Goal: Information Seeking & Learning: Learn about a topic

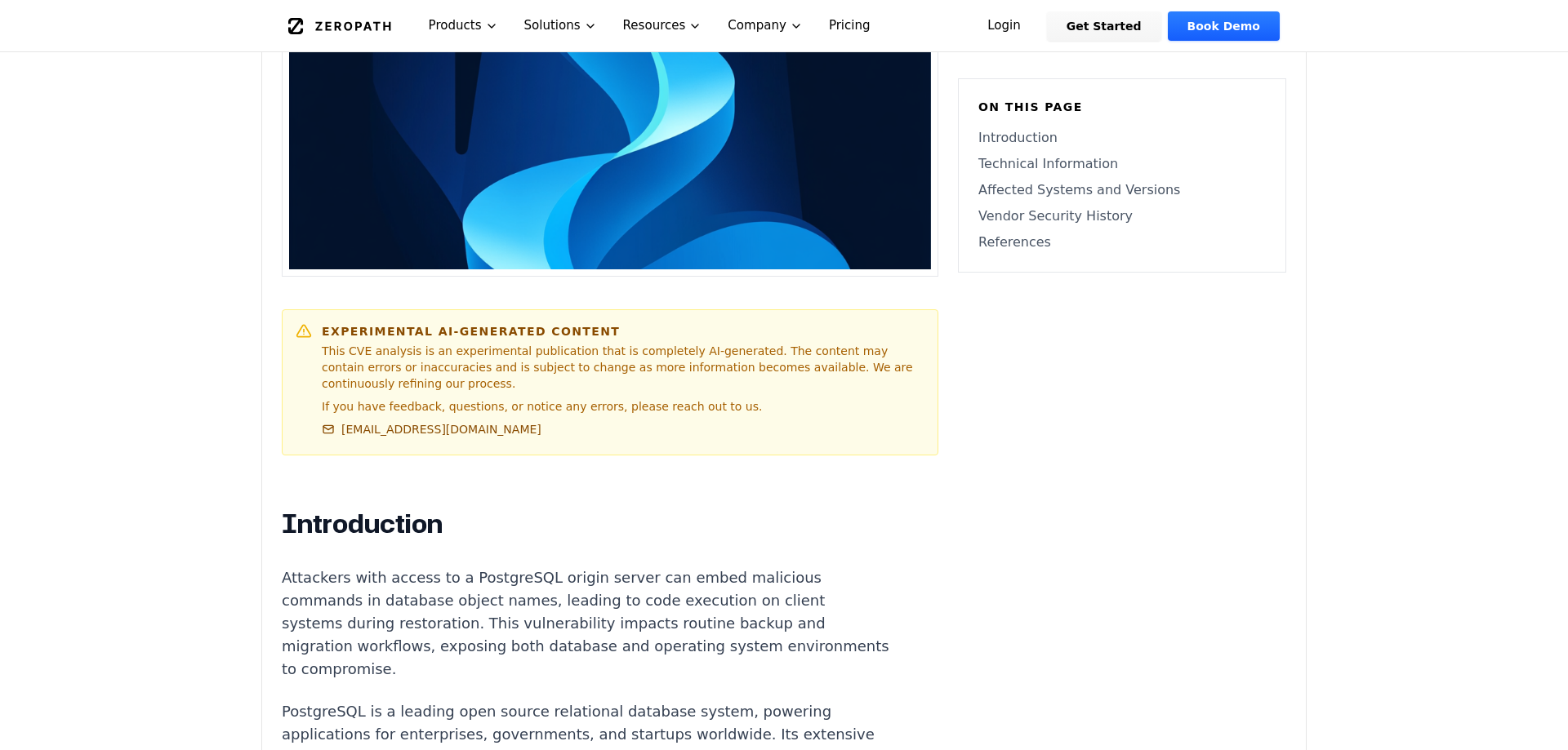
scroll to position [666, 0]
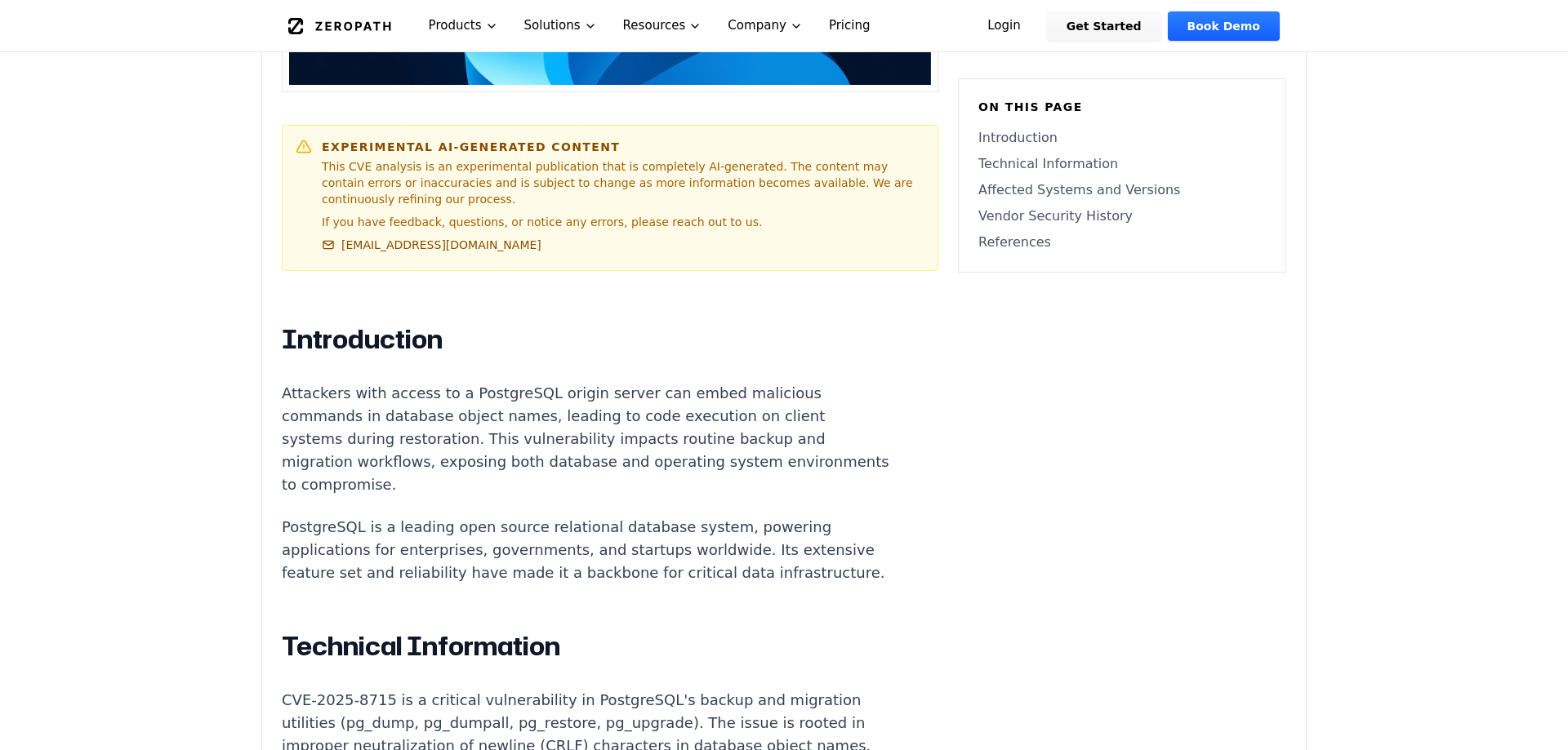
scroll to position [833, 0]
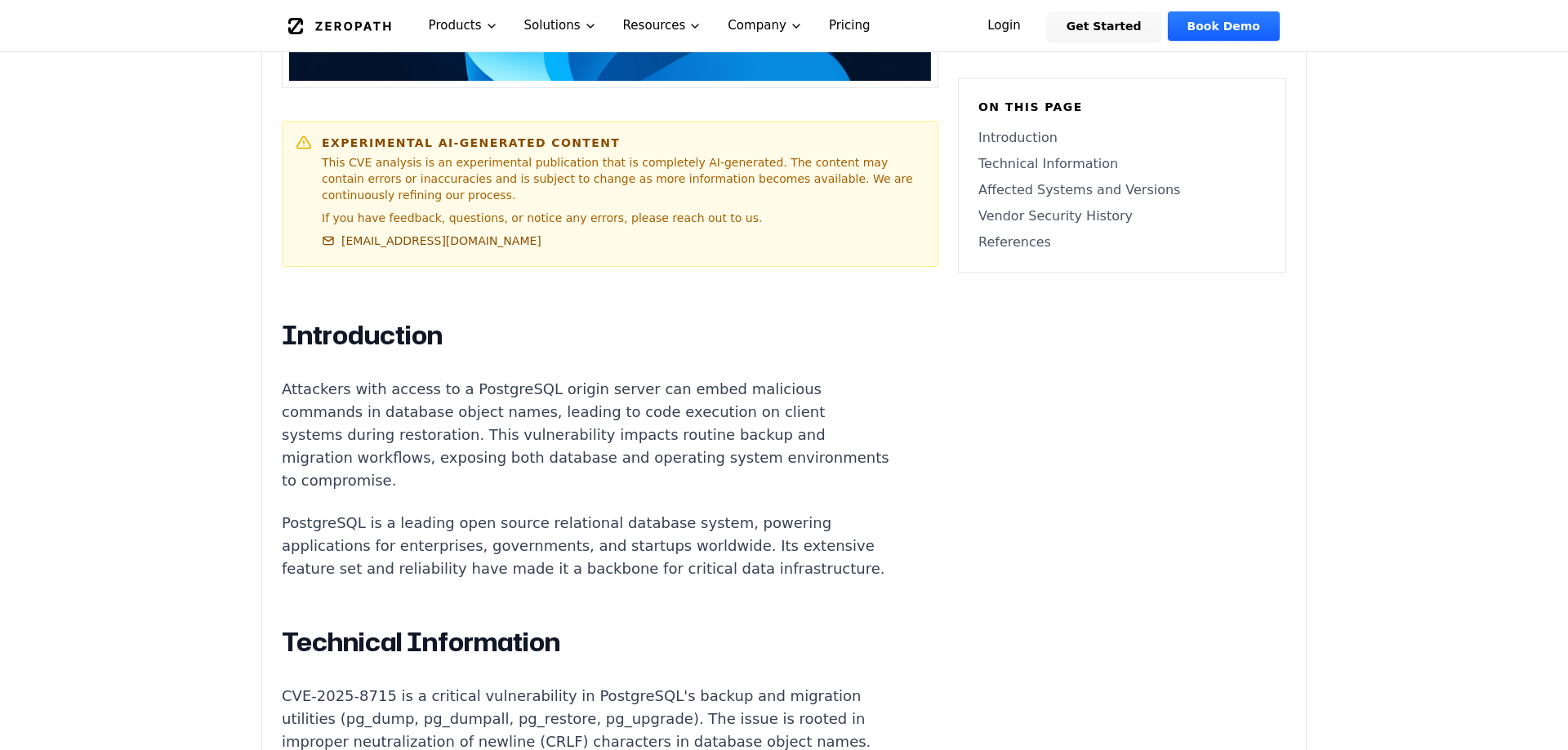
drag, startPoint x: 512, startPoint y: 353, endPoint x: 661, endPoint y: 347, distance: 149.1
click at [622, 378] on p "Attackers with access to a PostgreSQL origin server can embed malicious command…" at bounding box center [585, 435] width 607 height 114
click at [674, 378] on p "Attackers with access to a PostgreSQL origin server can embed malicious command…" at bounding box center [585, 435] width 607 height 114
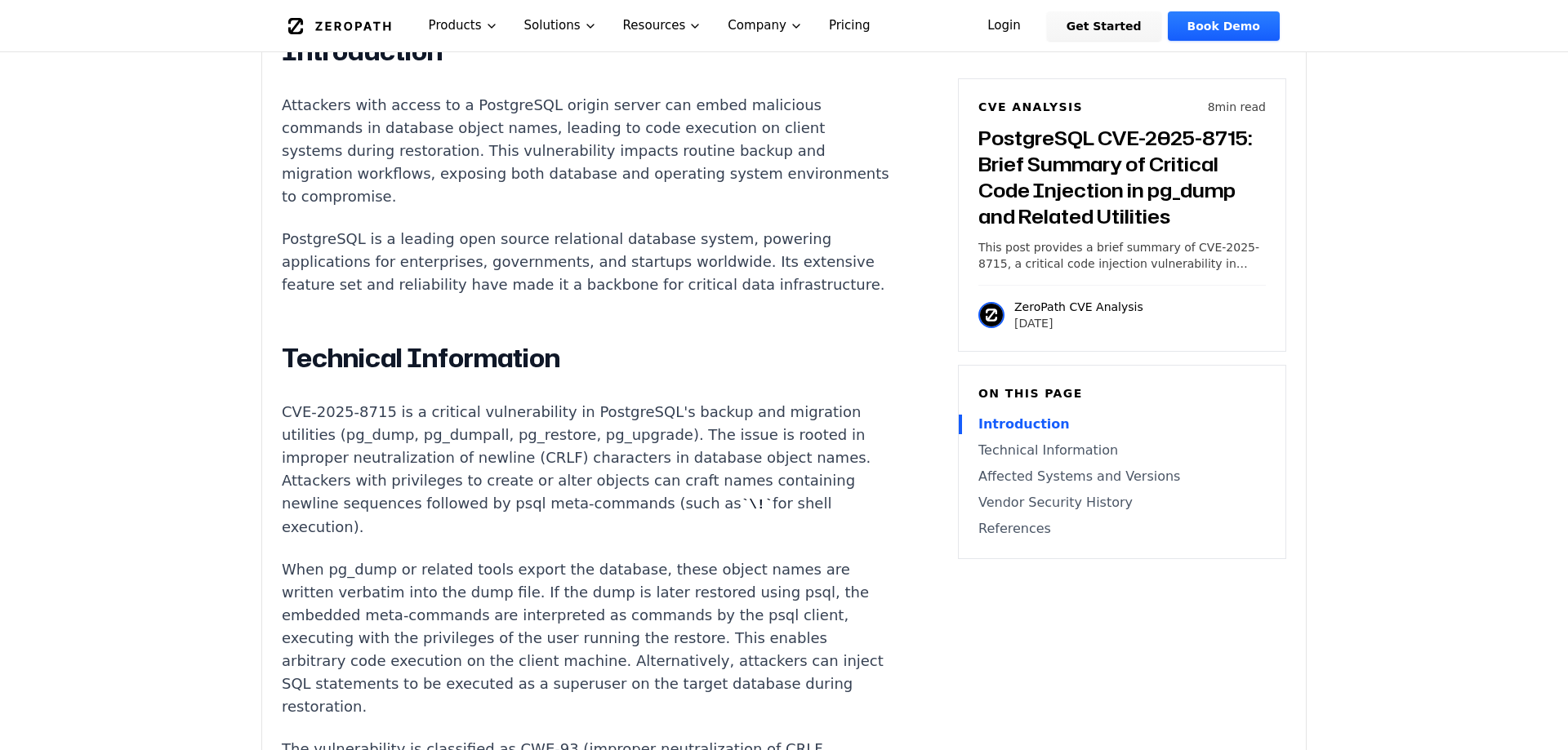
drag, startPoint x: 815, startPoint y: 542, endPoint x: 825, endPoint y: 546, distance: 10.8
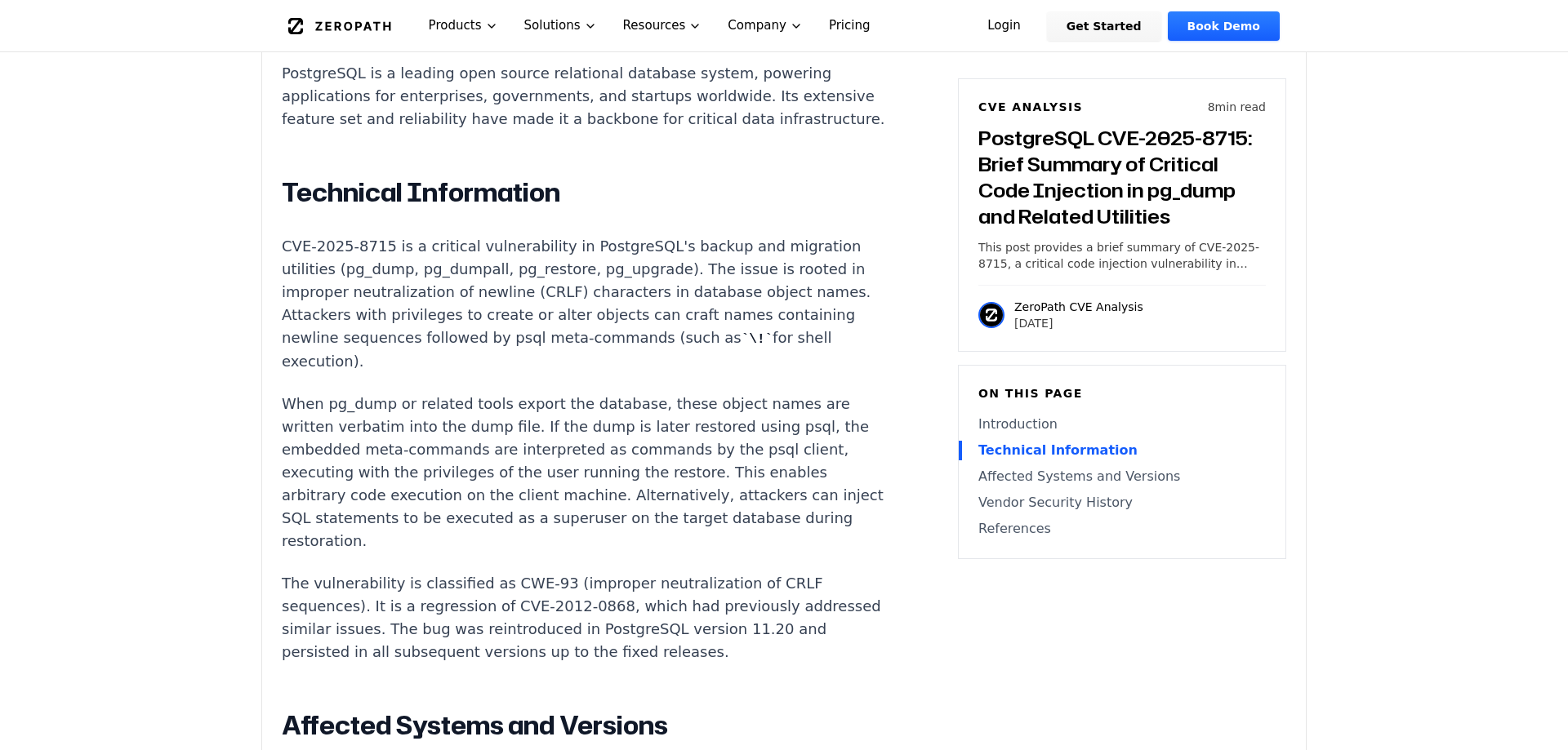
scroll to position [1284, 0]
click at [808, 546] on article "Introduction Attackers with access to a PostgreSQL origin server can embed mali…" at bounding box center [609, 628] width 656 height 1519
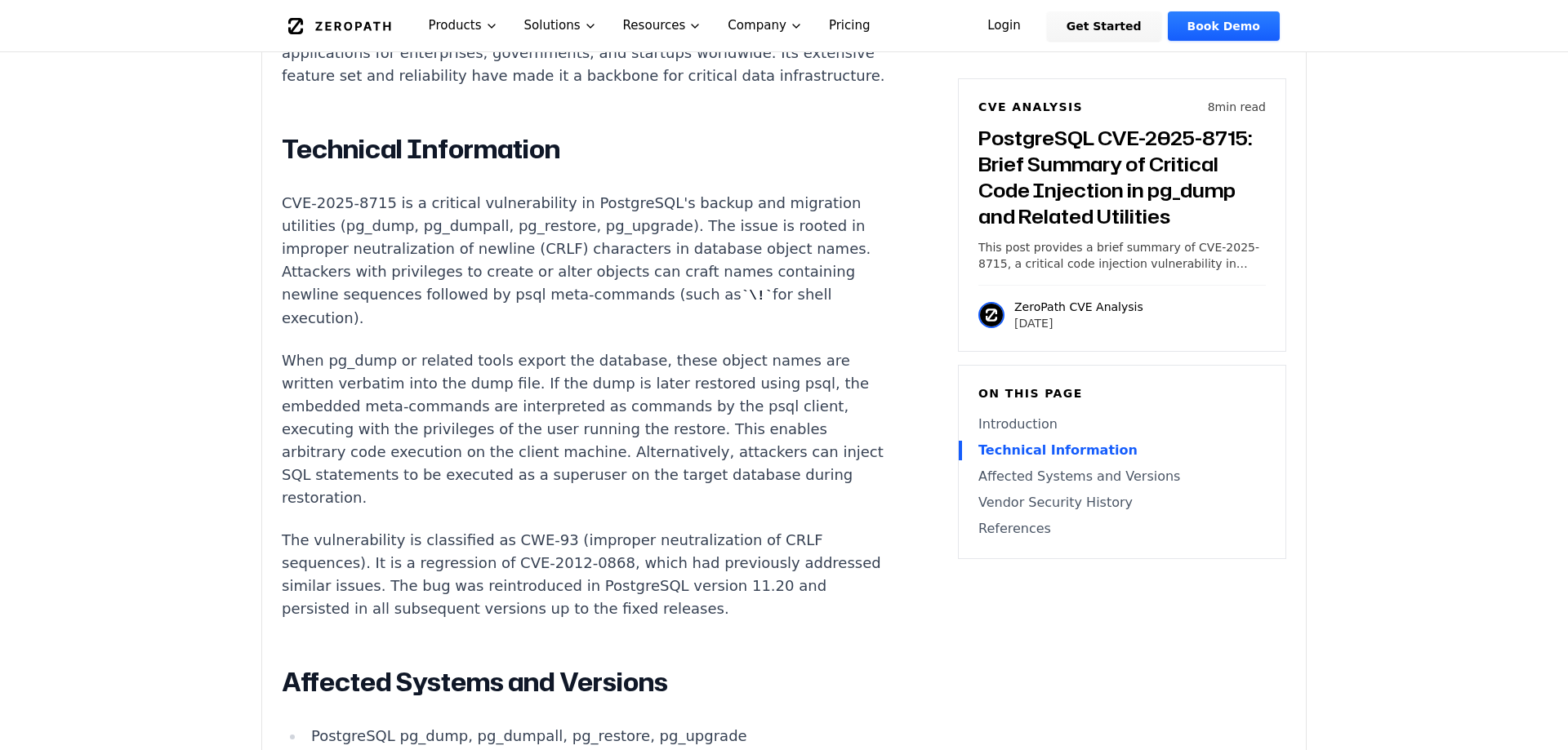
scroll to position [1367, 0]
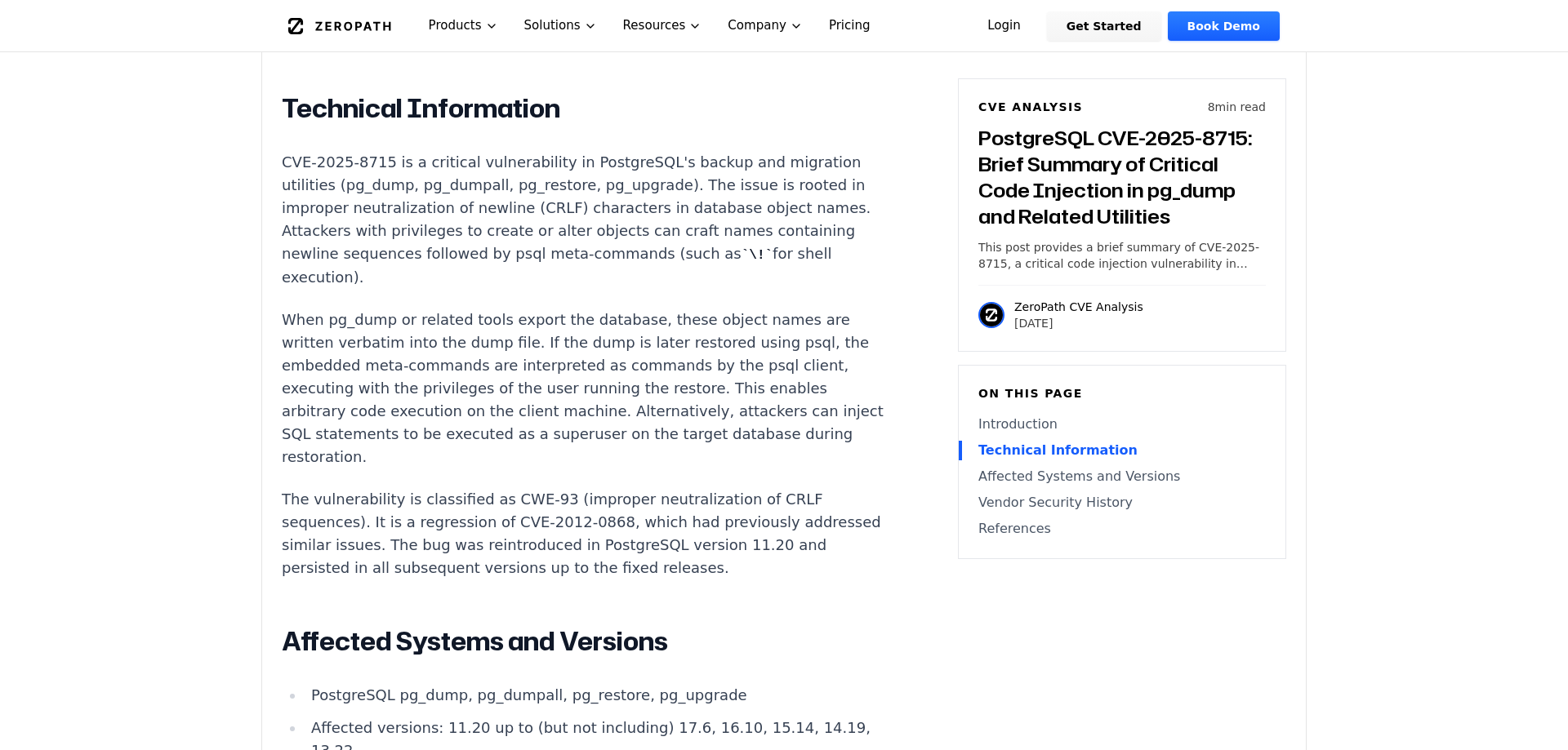
click at [510, 383] on p "When pg_dump or related tools export the database, these object names are writt…" at bounding box center [585, 388] width 607 height 160
click at [509, 370] on p "When pg_dump or related tools export the database, these object names are writt…" at bounding box center [585, 388] width 607 height 160
drag, startPoint x: 291, startPoint y: 307, endPoint x: 475, endPoint y: 307, distance: 184.0
click at [468, 308] on p "When pg_dump or related tools export the database, these object names are writt…" at bounding box center [585, 388] width 607 height 160
click at [475, 308] on p "When pg_dump or related tools export the database, these object names are writt…" at bounding box center [585, 388] width 607 height 160
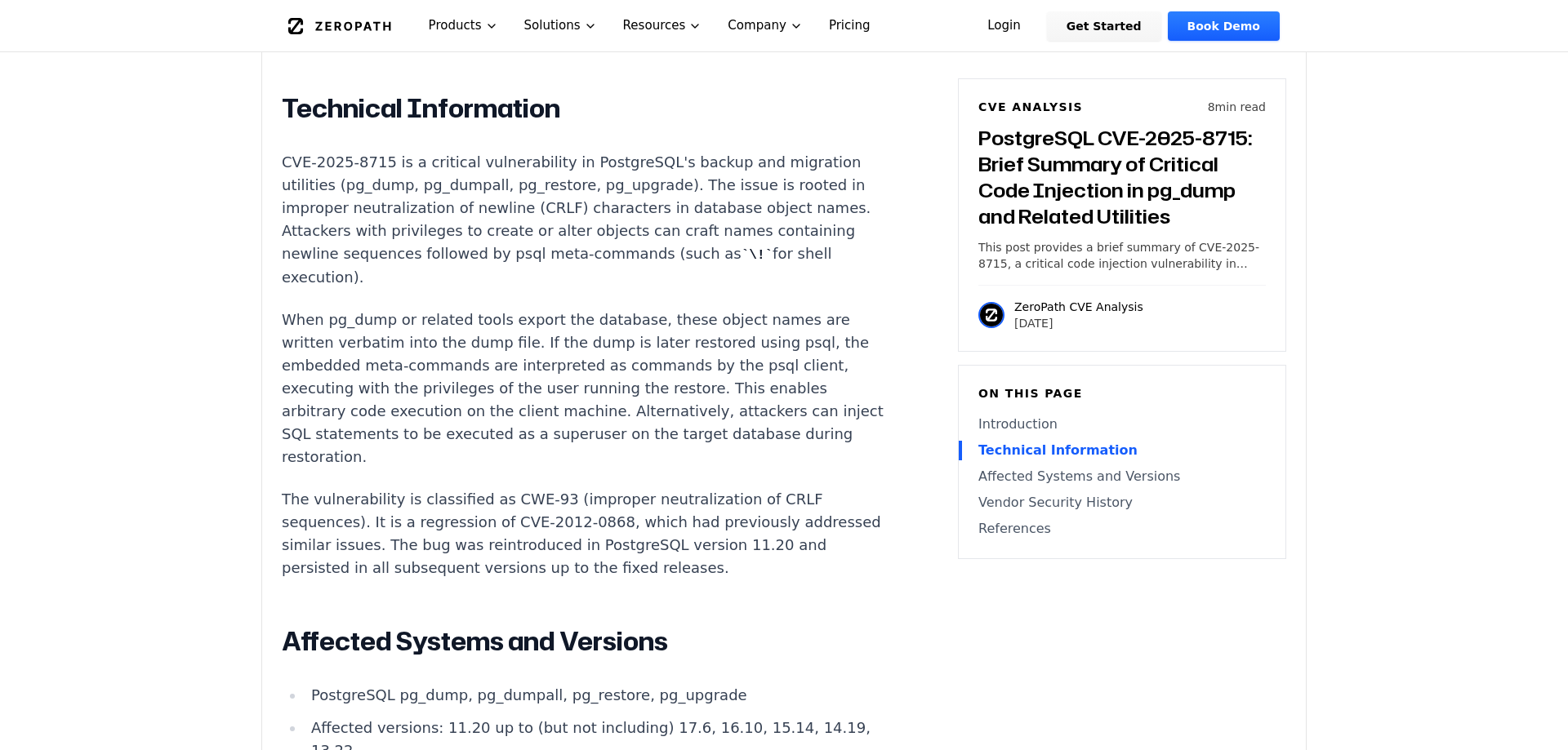
click at [622, 396] on p "When pg_dump or related tools export the database, these object names are writt…" at bounding box center [585, 388] width 607 height 160
click at [625, 391] on p "When pg_dump or related tools export the database, these object names are writt…" at bounding box center [585, 388] width 607 height 160
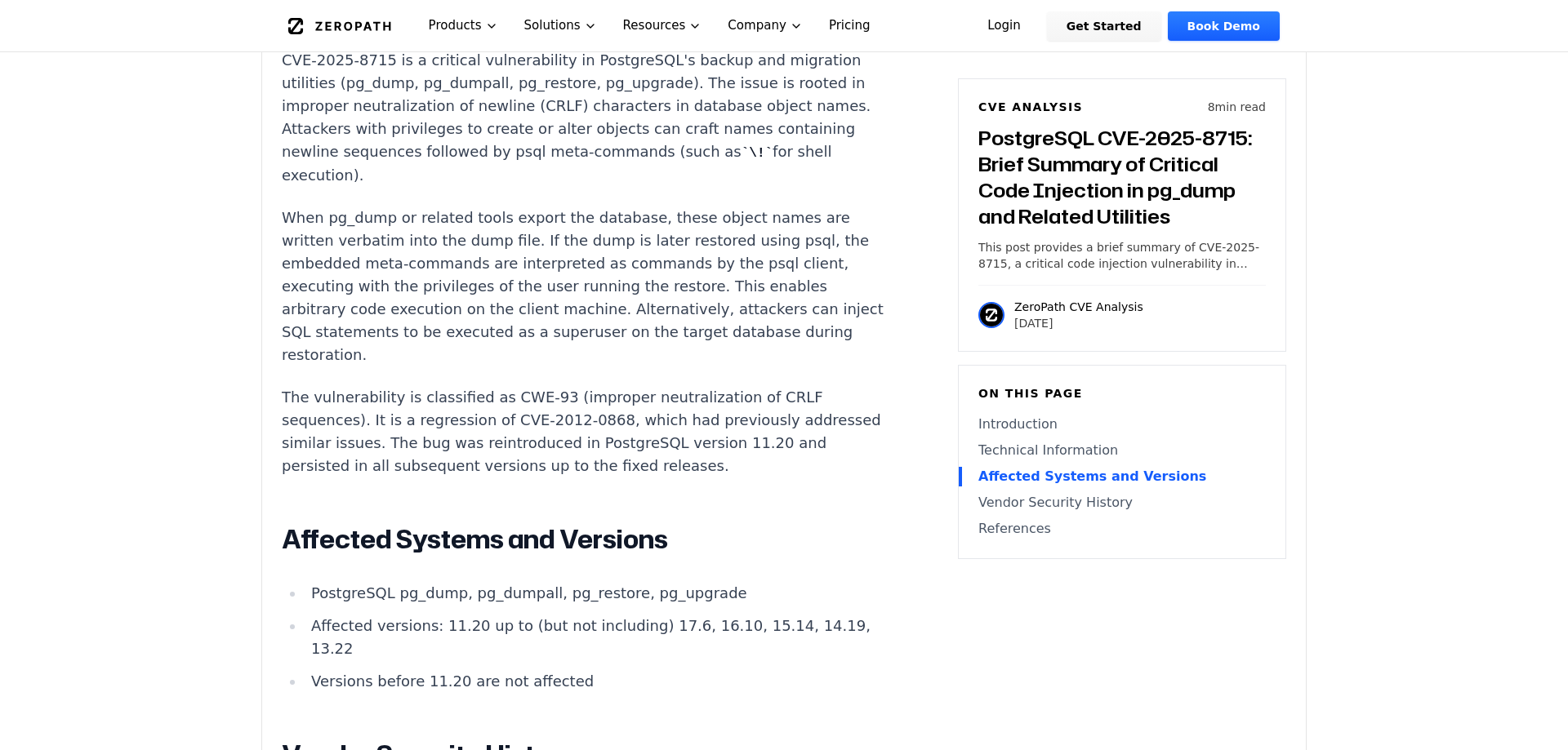
scroll to position [1450, 0]
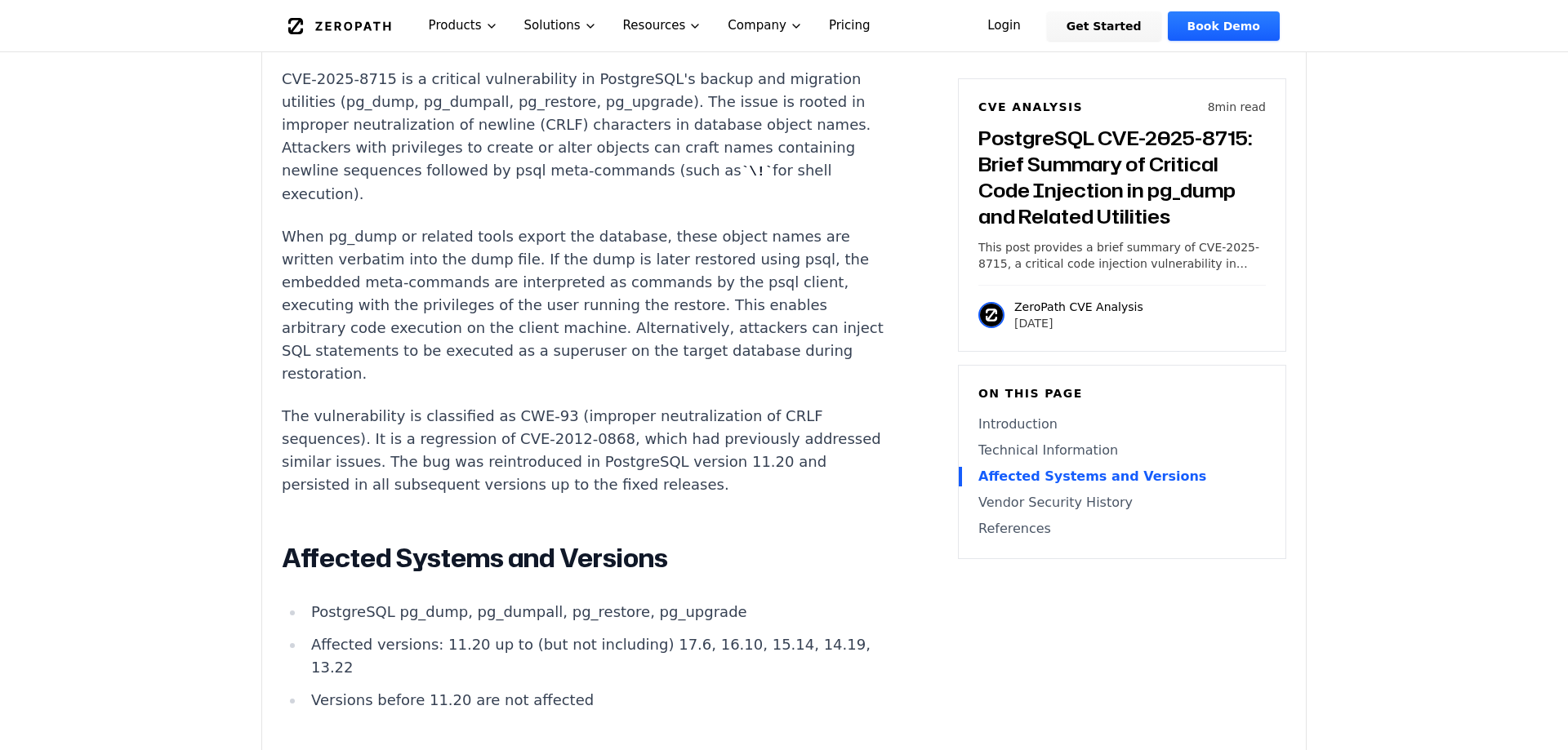
click at [652, 432] on p "The vulnerability is classified as CWE-93 (improper neutralization of CRLF sequ…" at bounding box center [585, 450] width 607 height 91
click at [568, 340] on p "When pg_dump or related tools export the database, these object names are writt…" at bounding box center [585, 305] width 607 height 160
